Goal: Task Accomplishment & Management: Manage account settings

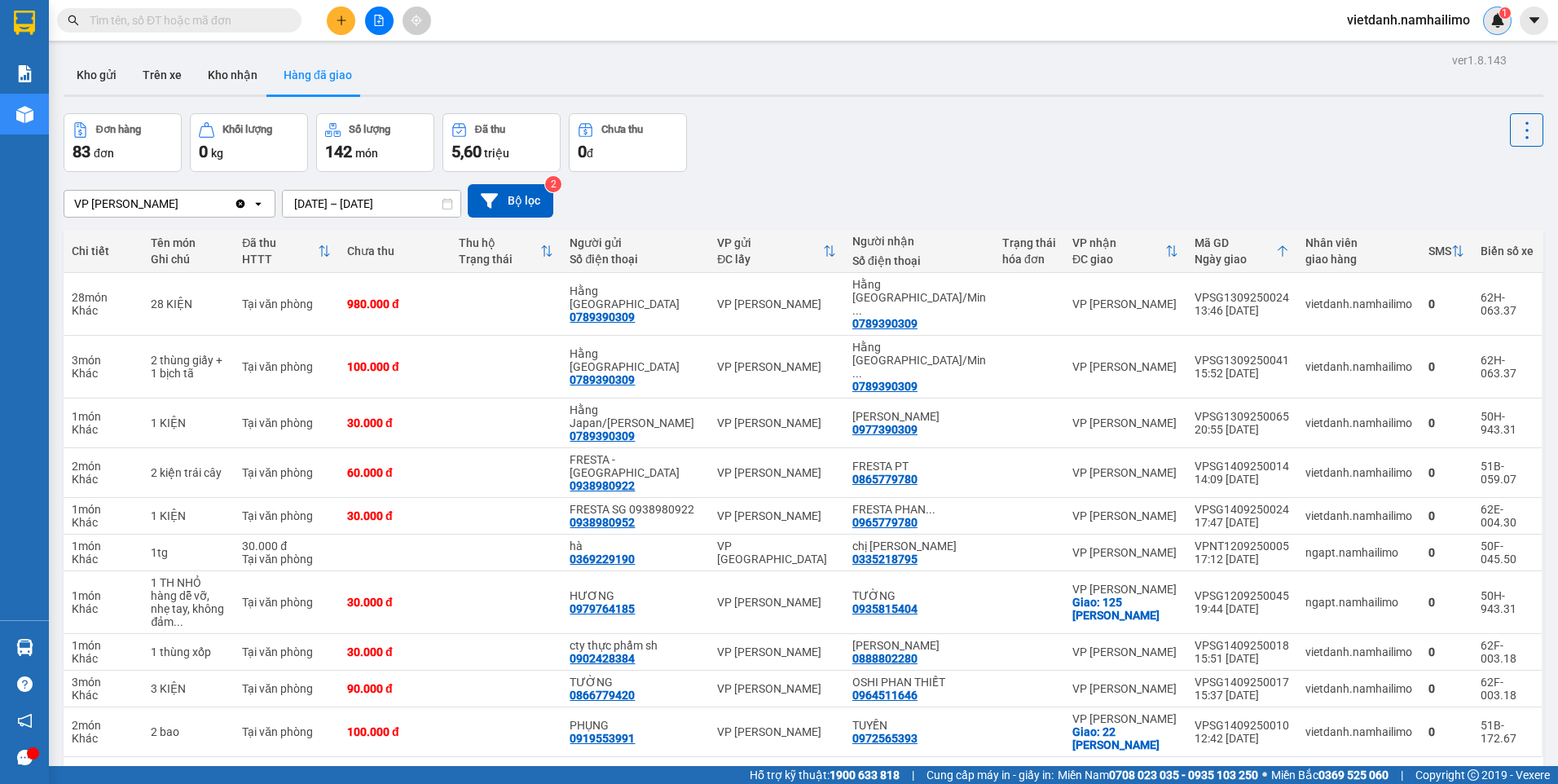
click at [1496, 25] on img at bounding box center [1497, 19] width 14 height 14
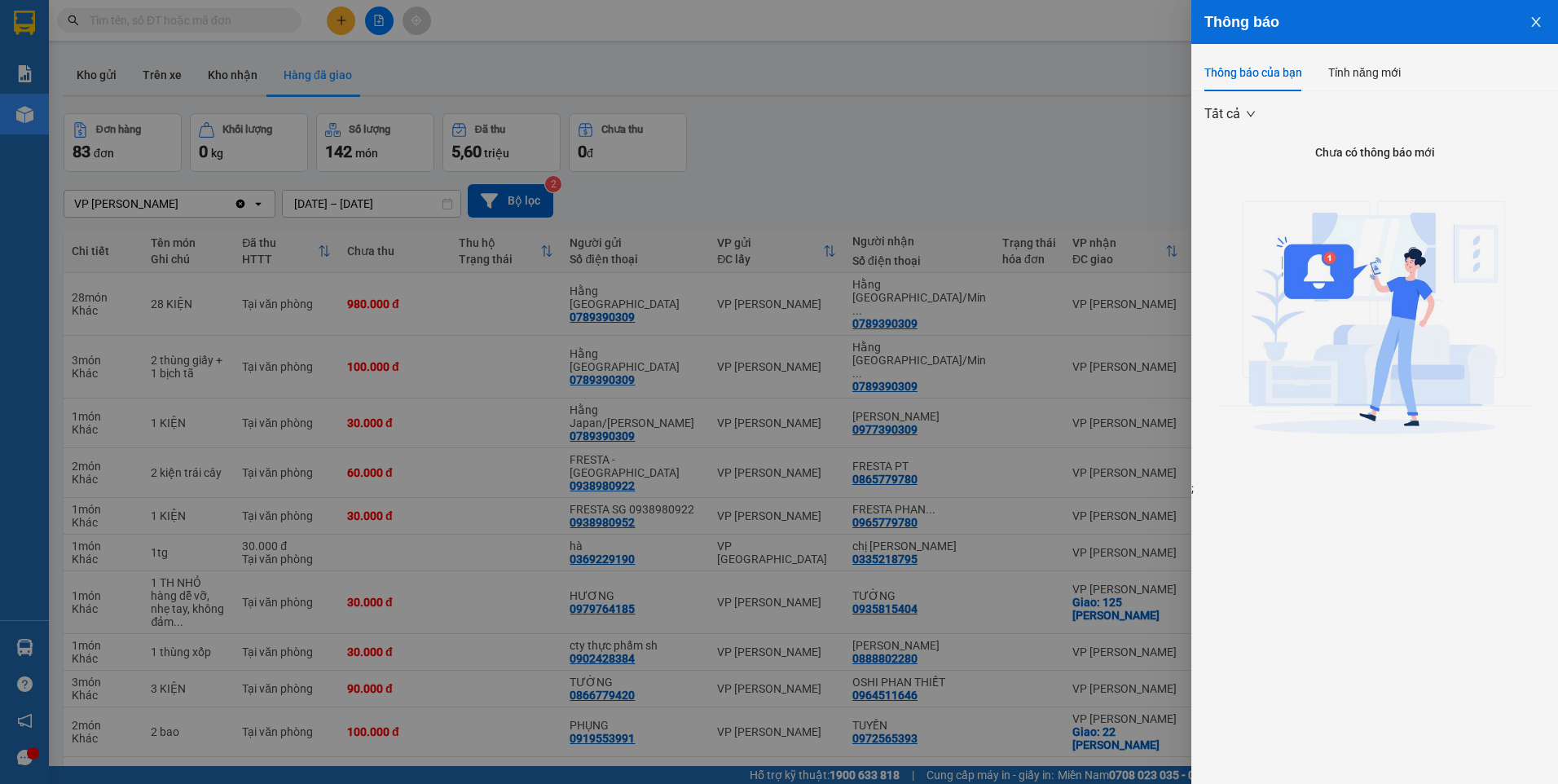
click at [1103, 122] on div at bounding box center [779, 392] width 1558 height 784
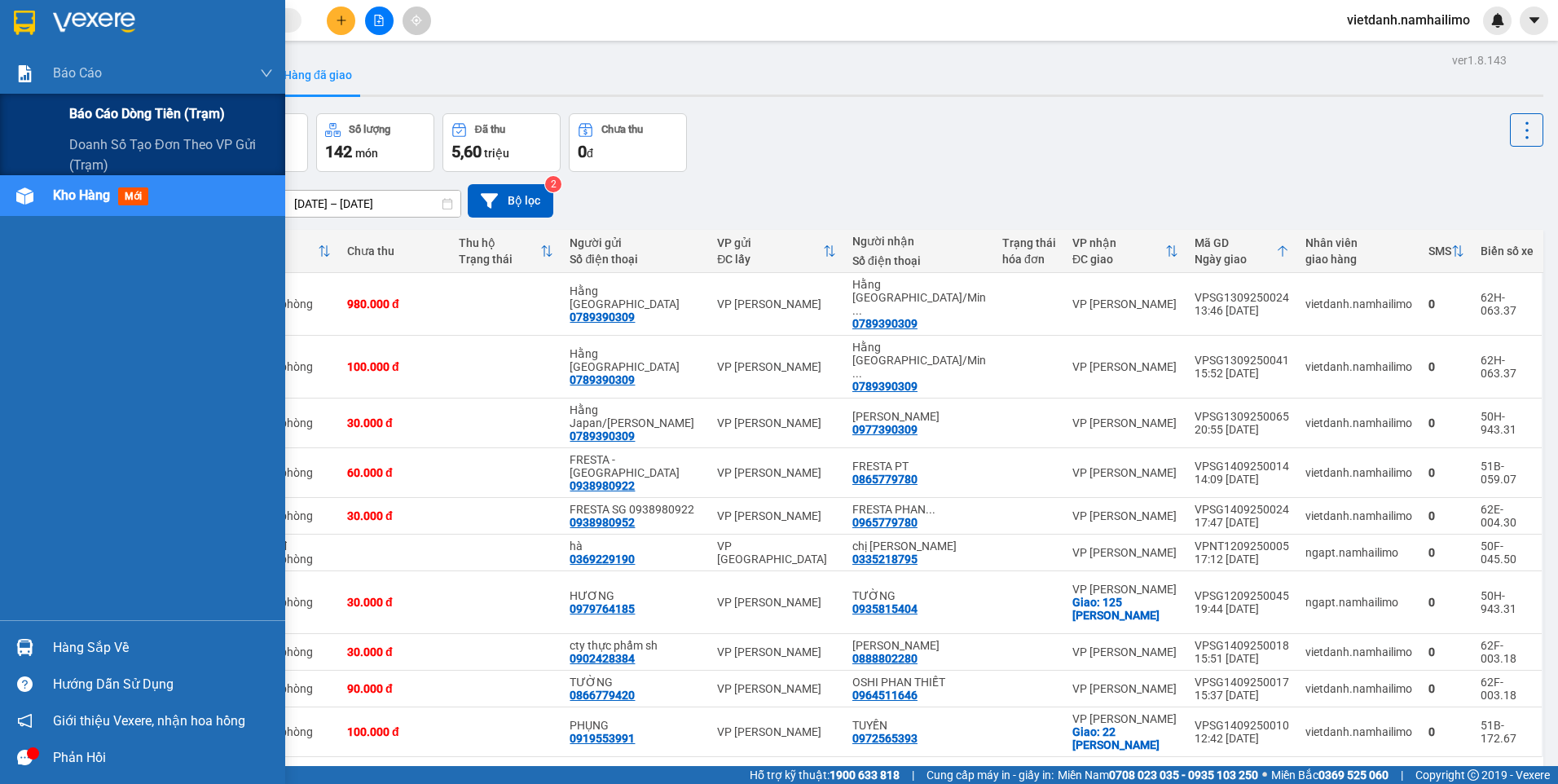
click at [107, 114] on span "Báo cáo dòng tiền (trạm)" at bounding box center [147, 114] width 156 height 20
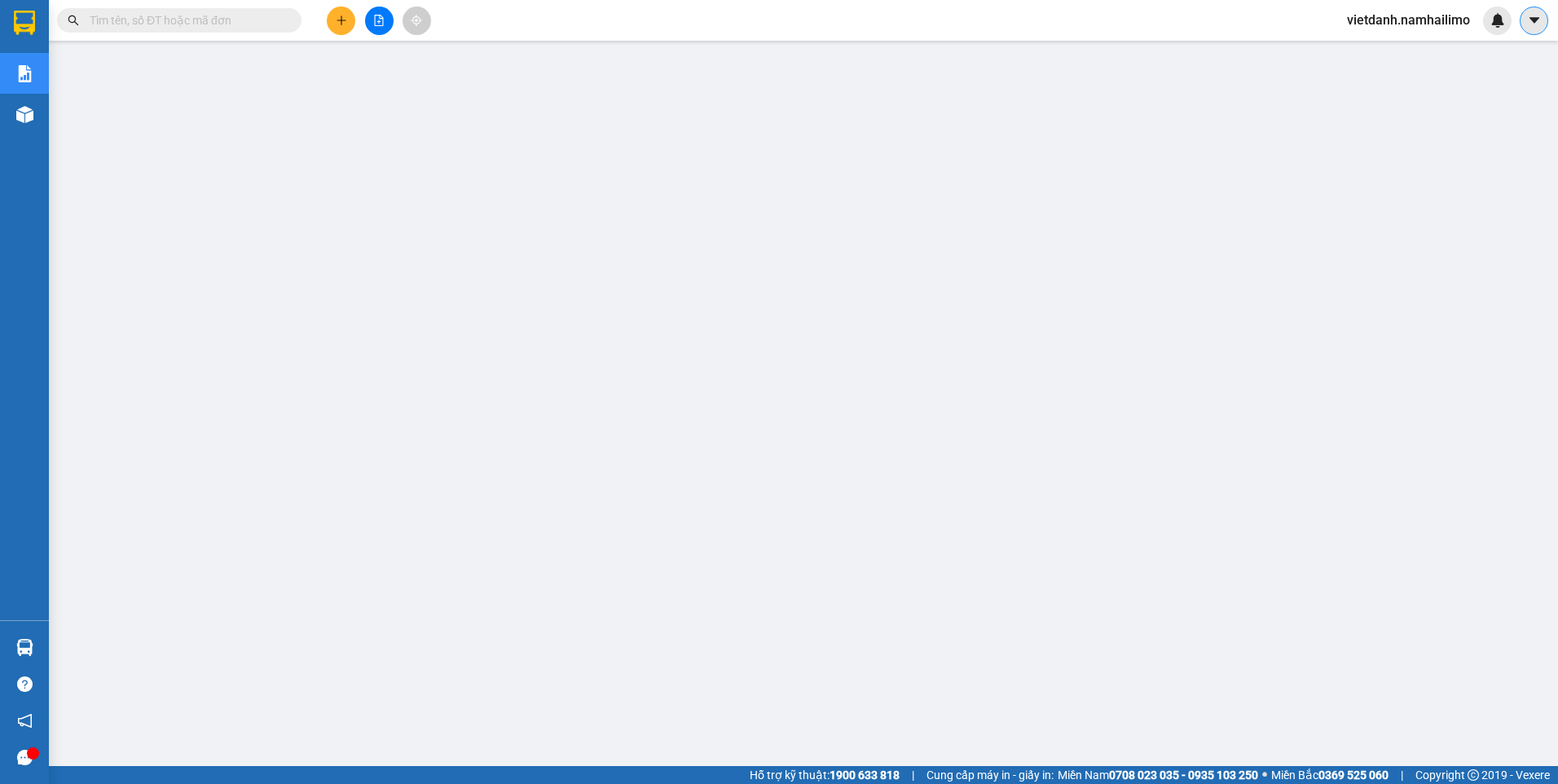
click at [1543, 22] on button at bounding box center [1534, 21] width 29 height 29
click at [1412, 20] on span "vietdanh.namhailimo" at bounding box center [1408, 20] width 149 height 20
click at [1400, 45] on span "Đăng xuất" at bounding box center [1416, 50] width 115 height 18
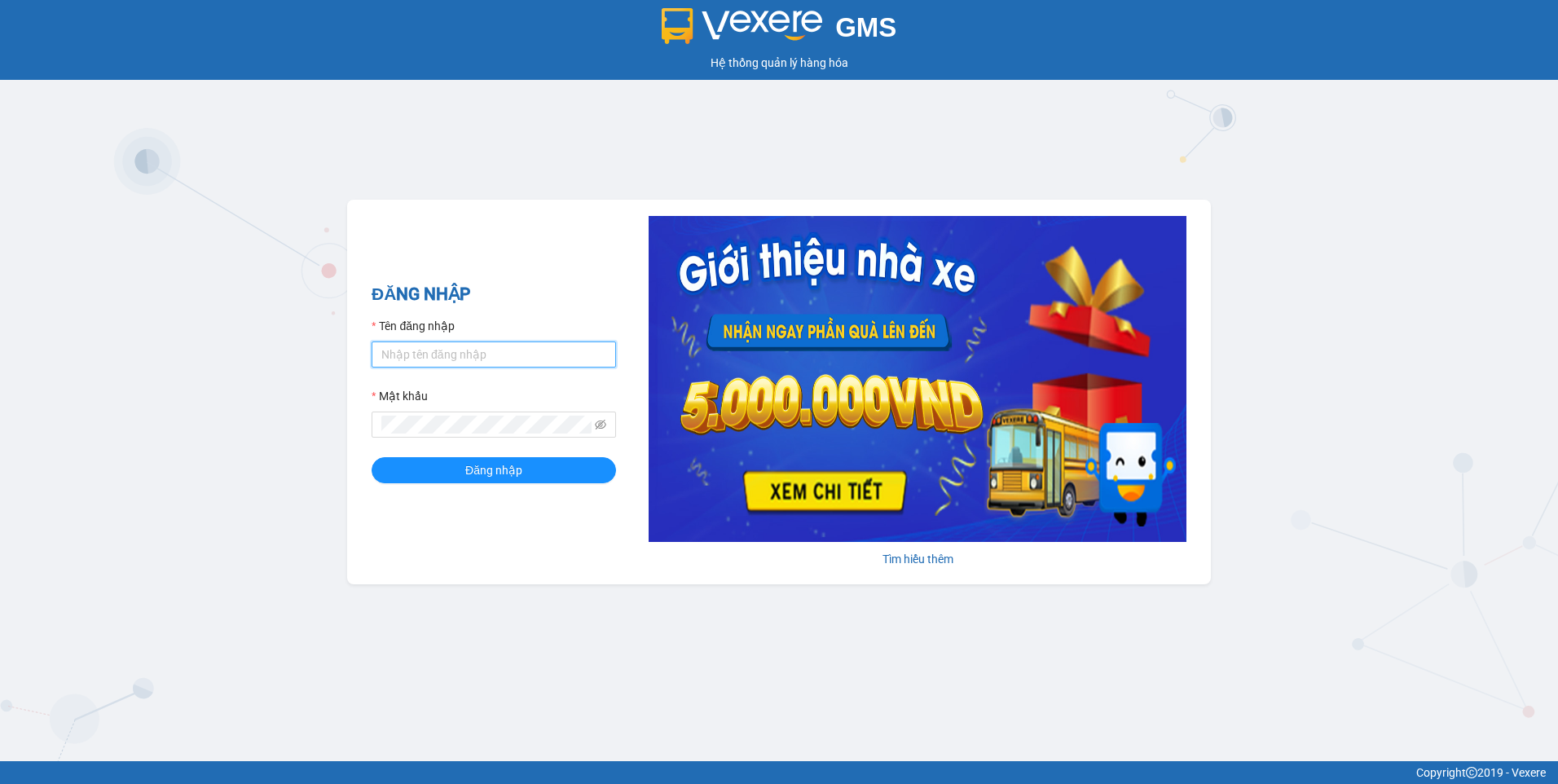
click at [531, 362] on input "Tên đăng nhập" at bounding box center [494, 354] width 244 height 26
type input "v"
